Goal: Information Seeking & Learning: Check status

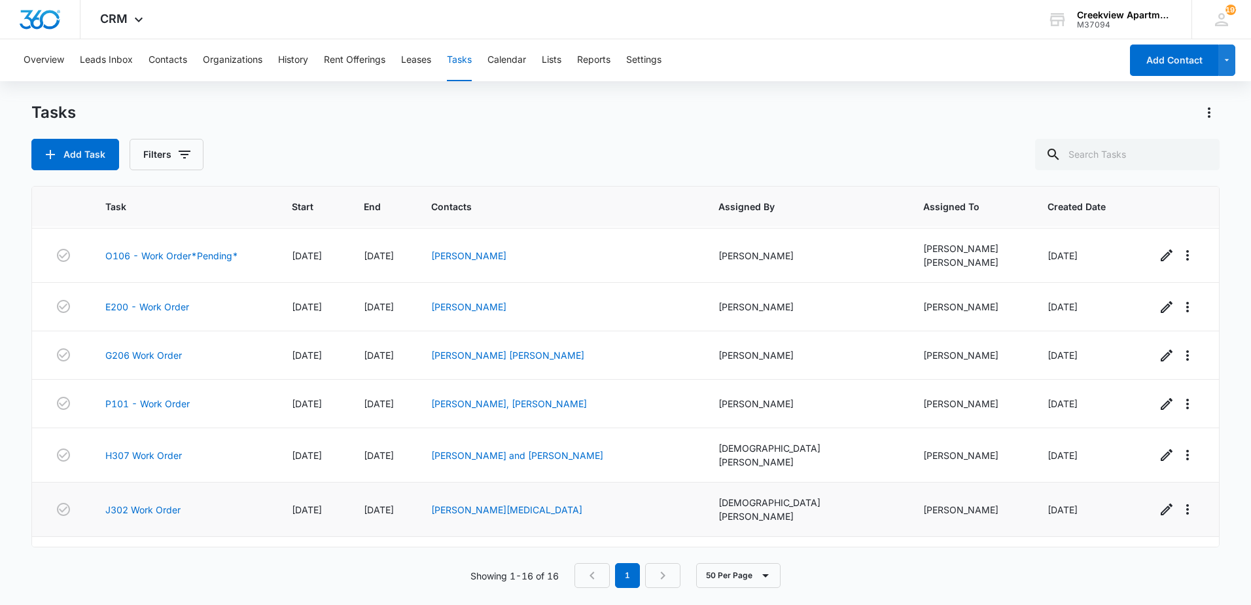
scroll to position [467, 0]
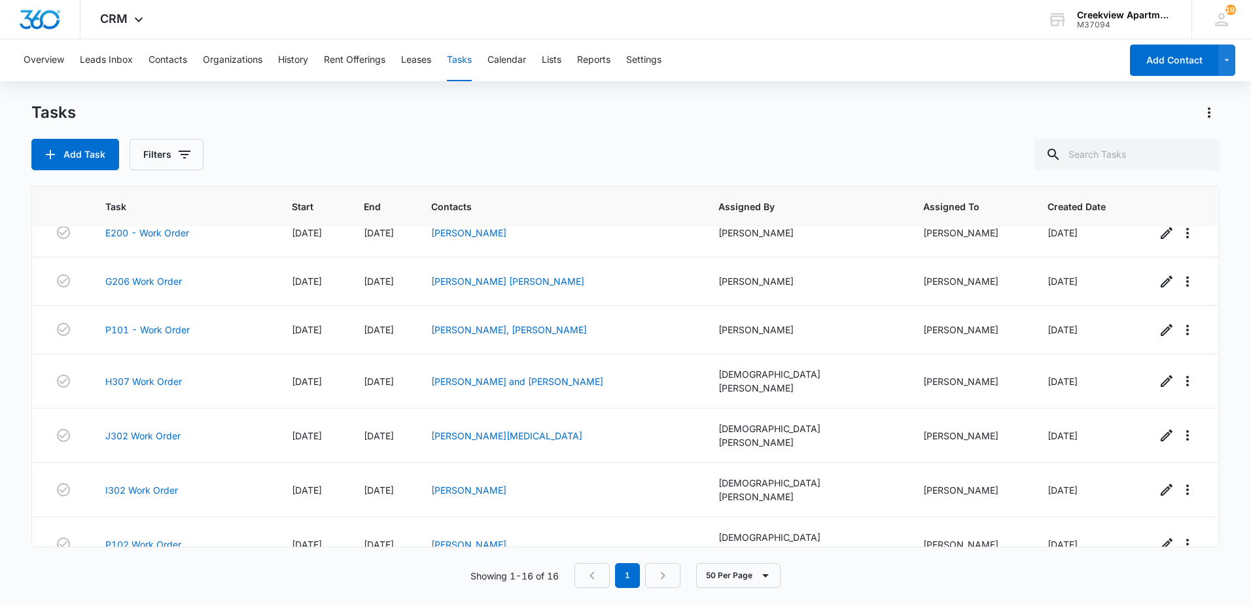
click at [136, 588] on link "G207 Work Order" at bounding box center [143, 595] width 77 height 14
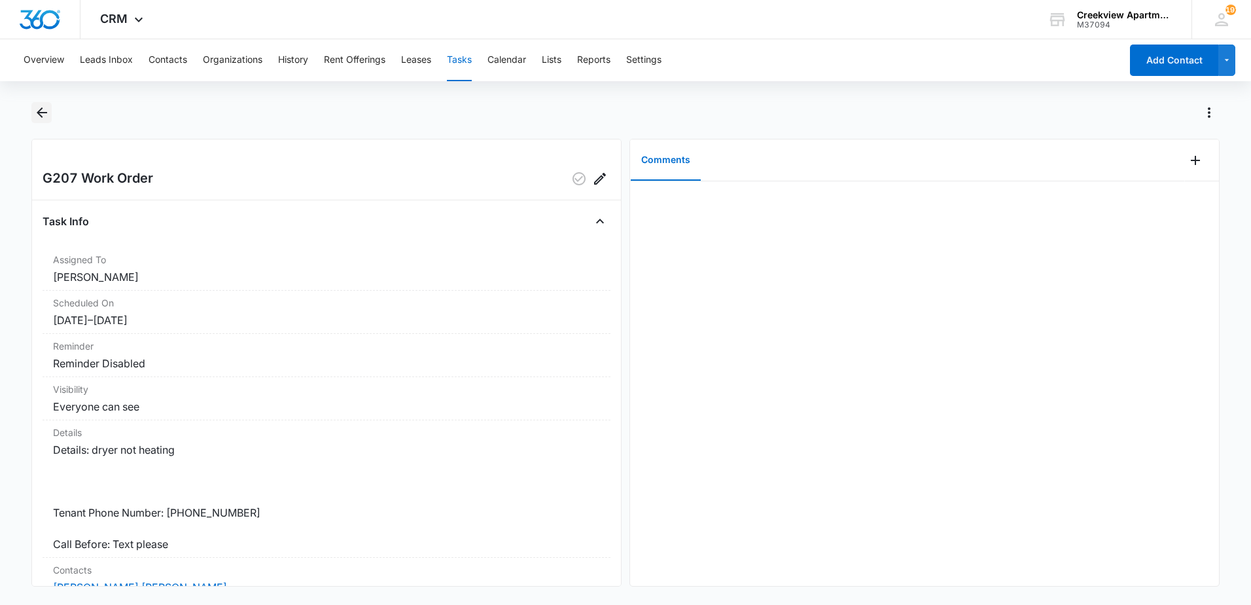
click at [41, 111] on icon "Back" at bounding box center [42, 113] width 16 height 16
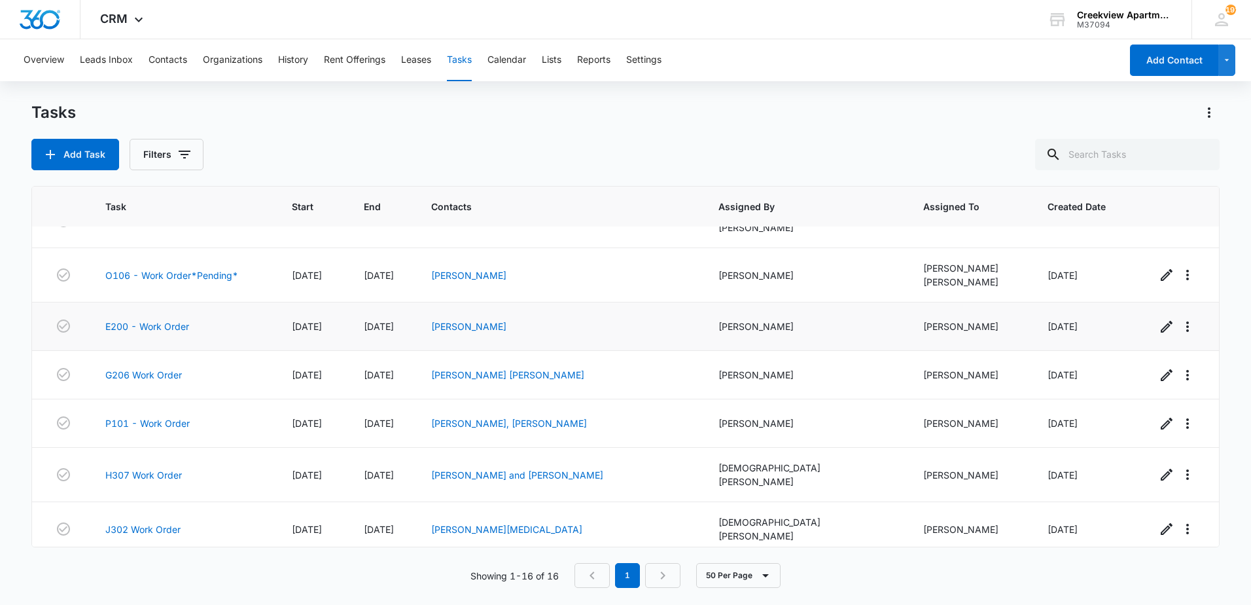
scroll to position [467, 0]
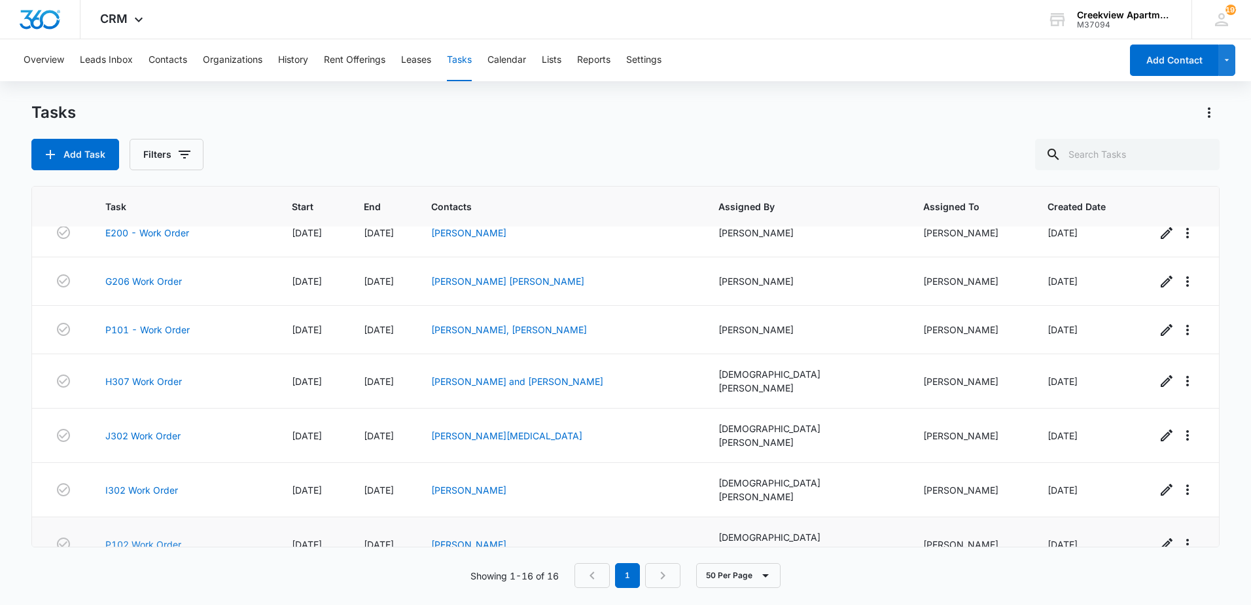
click at [168, 537] on link "P102 Work Order" at bounding box center [143, 544] width 76 height 14
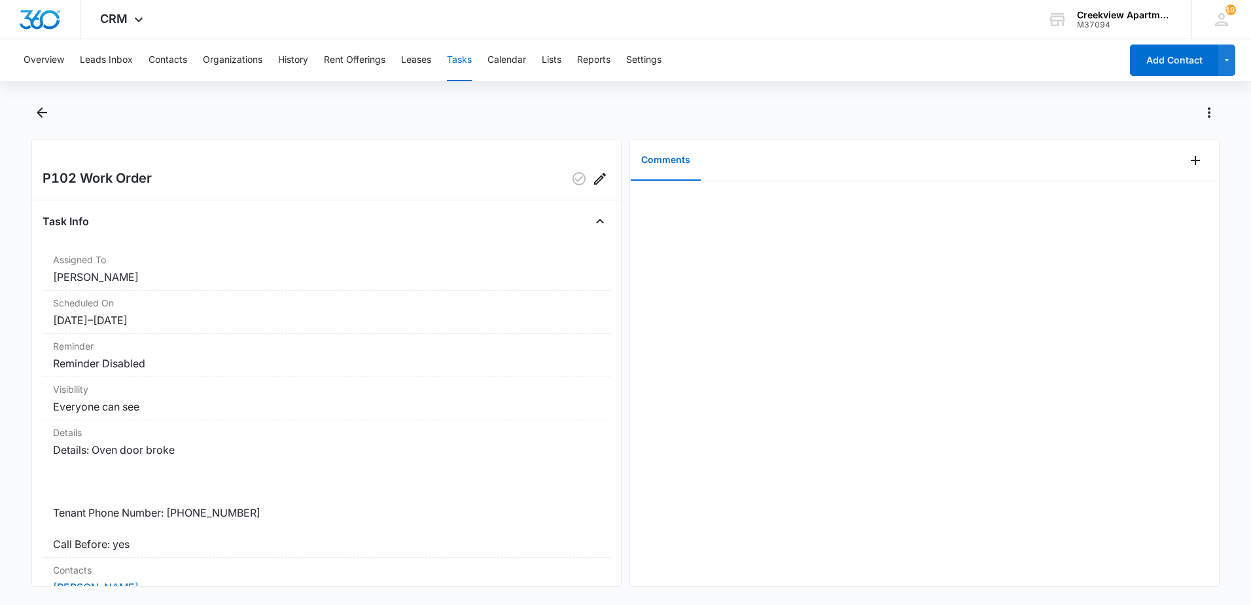
click at [30, 121] on main "P102 Work Order Task Info Assigned To Javier Garcia Scheduled On 10/14/25 – 10/…" at bounding box center [625, 352] width 1251 height 500
click at [38, 116] on icon "Back" at bounding box center [42, 113] width 16 height 16
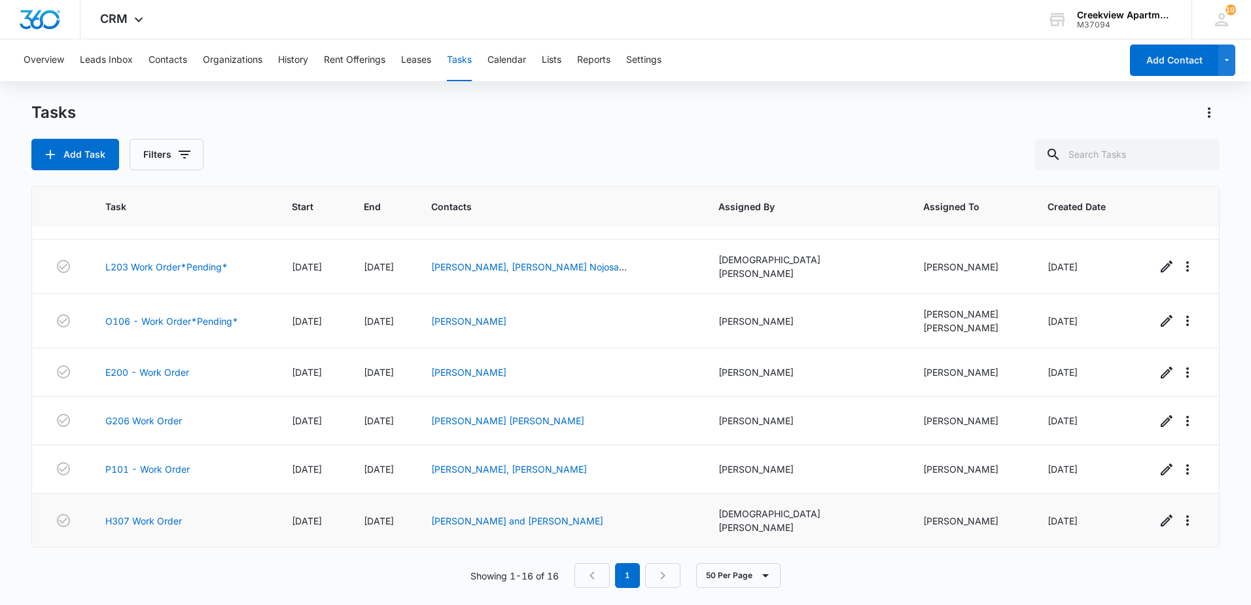
scroll to position [467, 0]
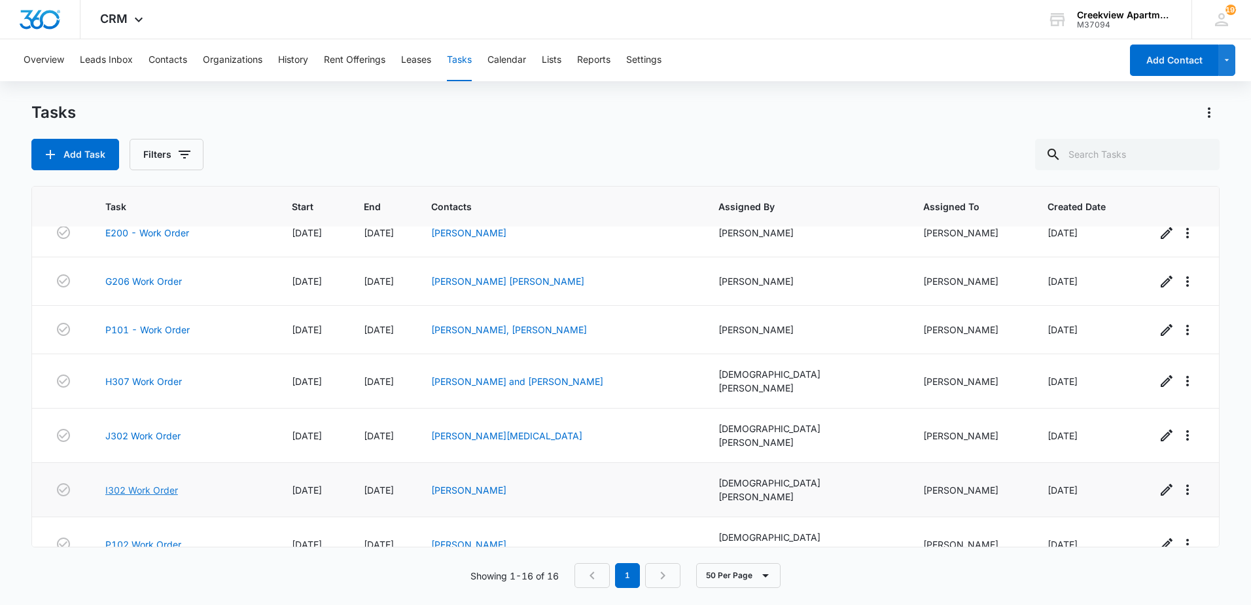
click at [173, 483] on link "I302 Work Order" at bounding box center [141, 490] width 73 height 14
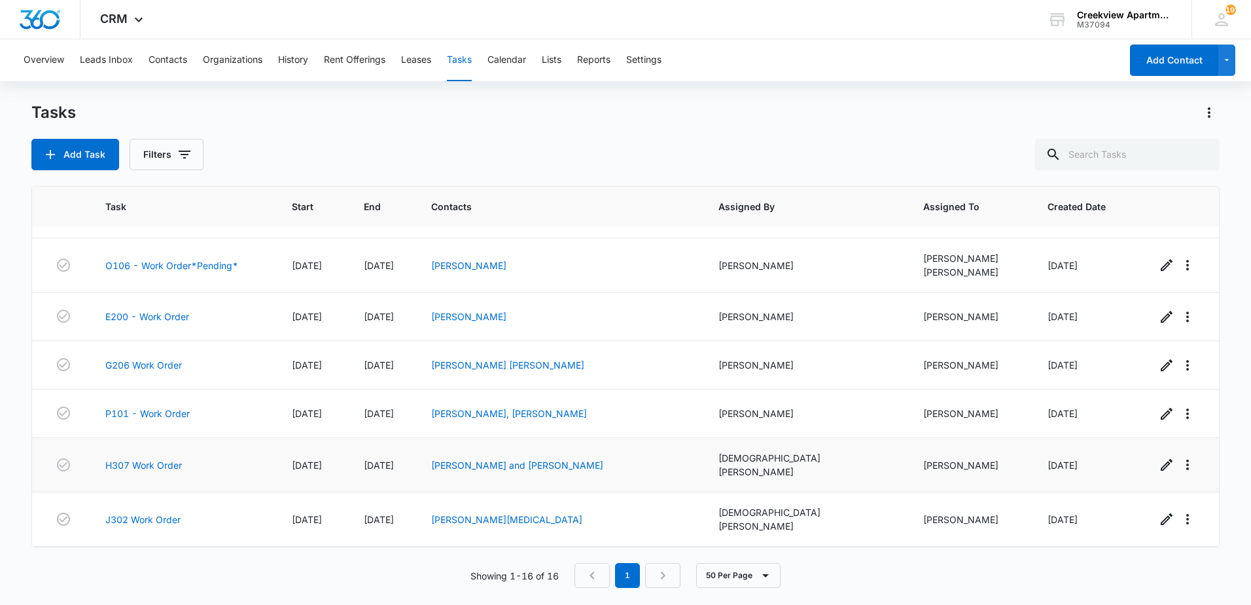
scroll to position [467, 0]
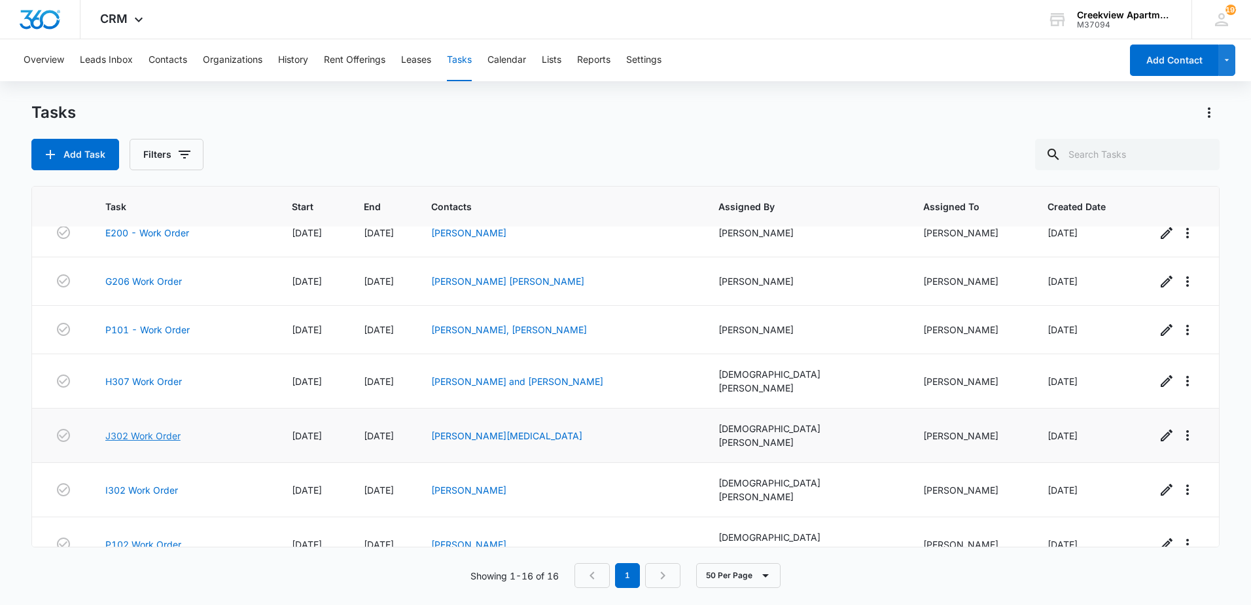
click at [150, 429] on link "J302 Work Order" at bounding box center [142, 436] width 75 height 14
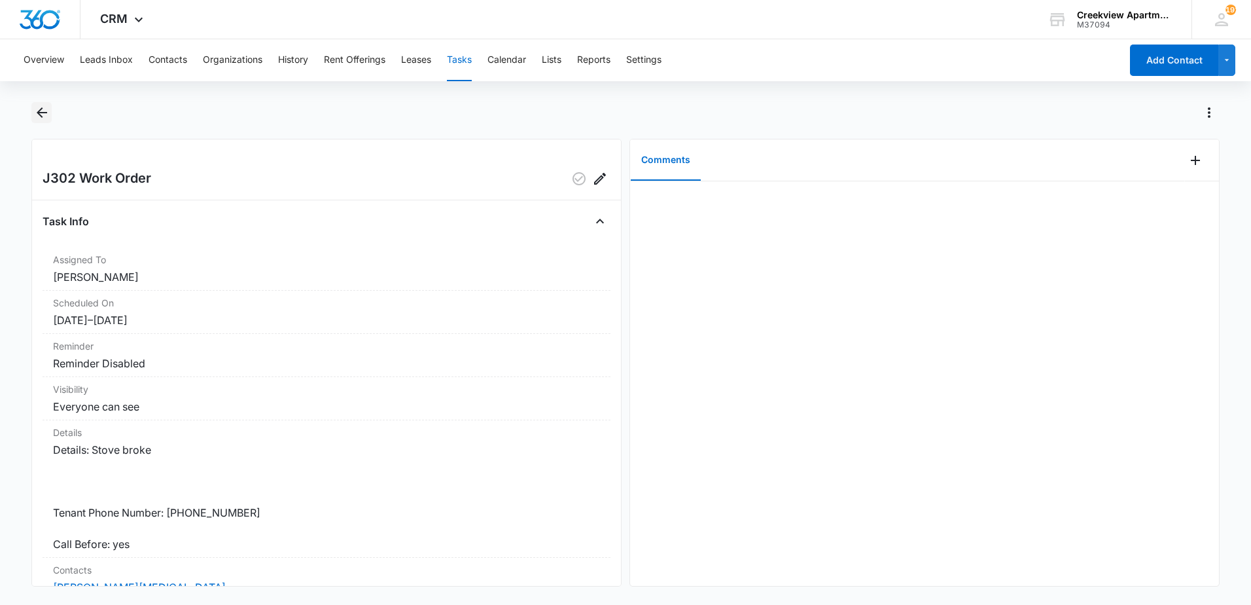
click at [41, 118] on icon "Back" at bounding box center [42, 113] width 16 height 16
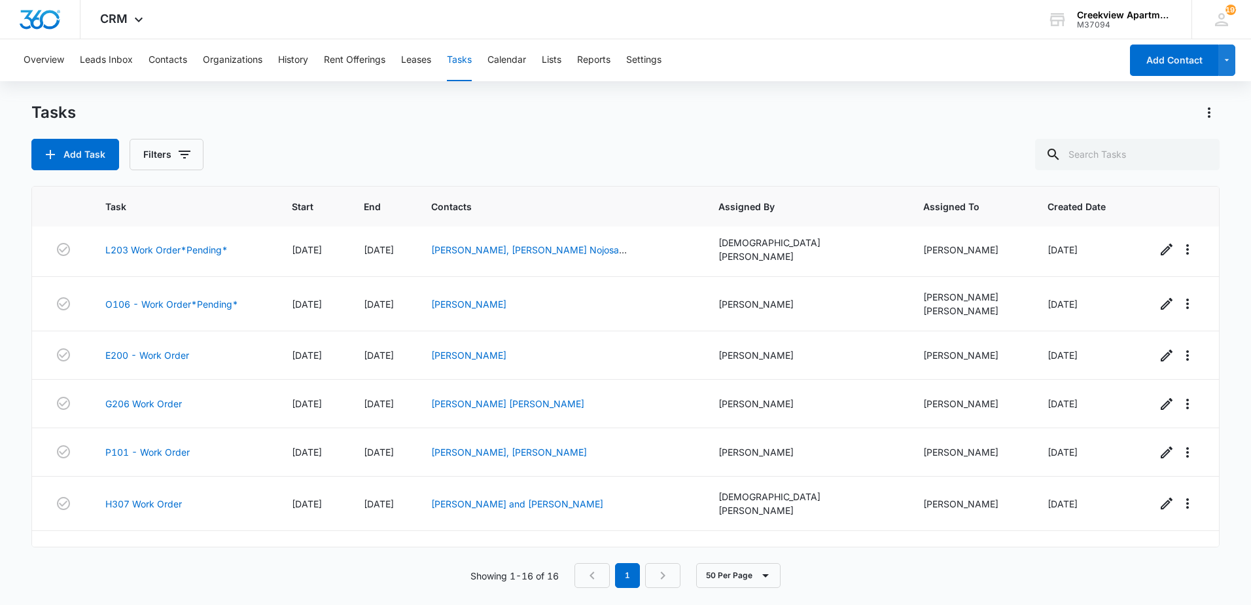
scroll to position [467, 0]
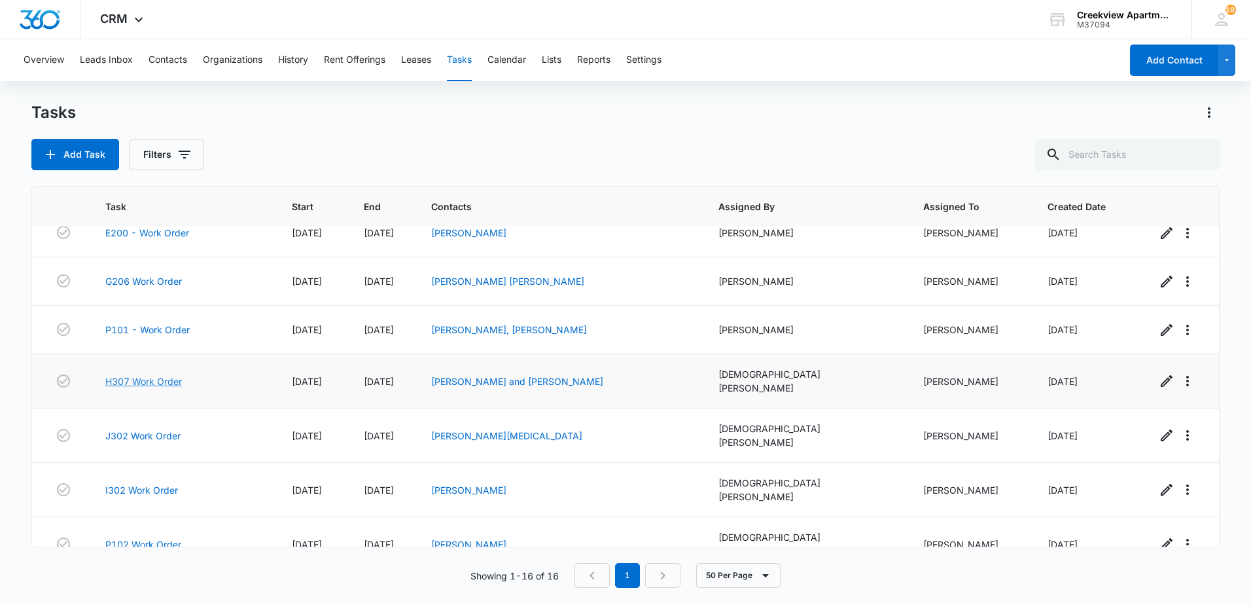
click at [177, 374] on link "H307 Work Order" at bounding box center [143, 381] width 77 height 14
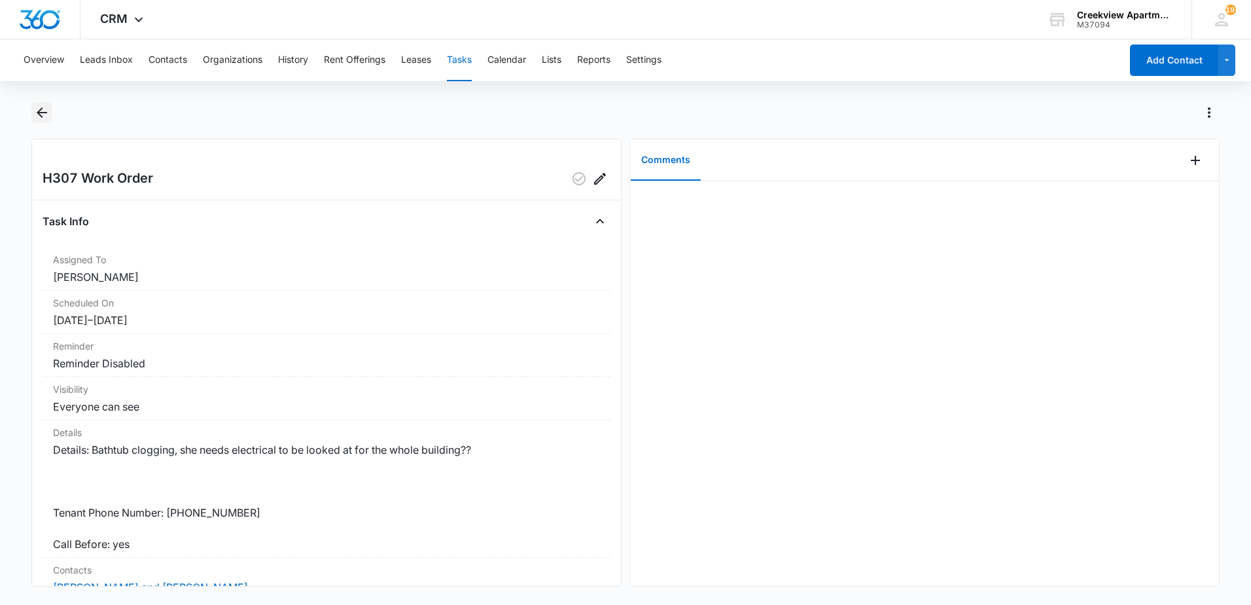
click at [38, 115] on icon "Back" at bounding box center [42, 113] width 16 height 16
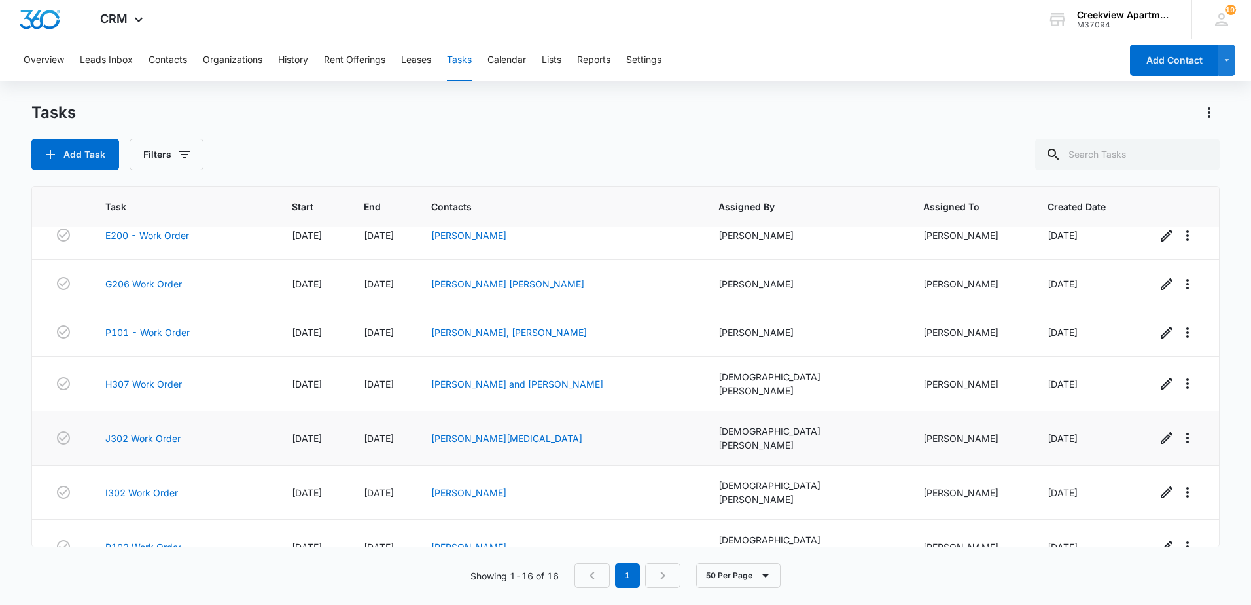
scroll to position [467, 0]
